Goal: Transaction & Acquisition: Purchase product/service

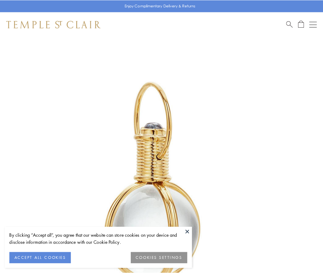
scroll to position [160, 0]
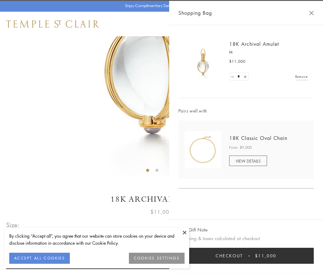
click at [246, 256] on button "Checkout $11,000" at bounding box center [245, 256] width 135 height 16
